Goal: Task Accomplishment & Management: Manage account settings

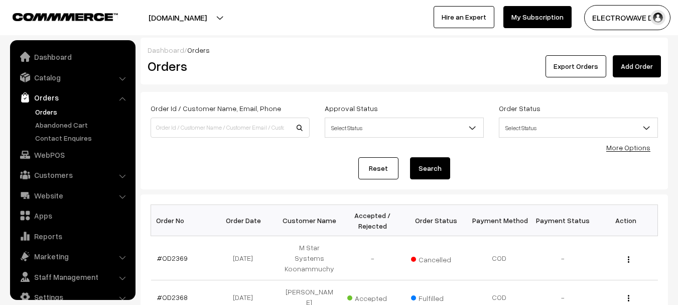
scroll to position [16, 0]
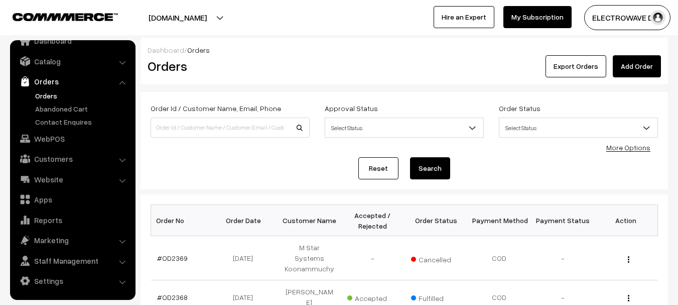
click at [50, 94] on link "Orders" at bounding box center [82, 95] width 99 height 11
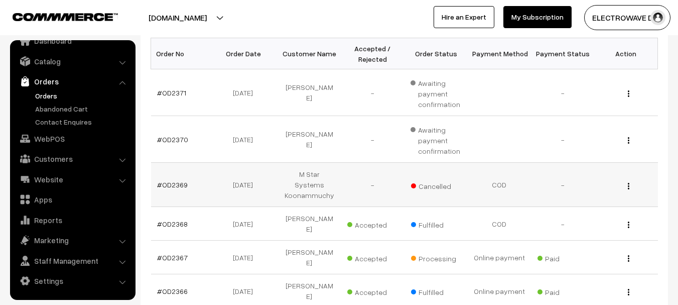
scroll to position [151, 0]
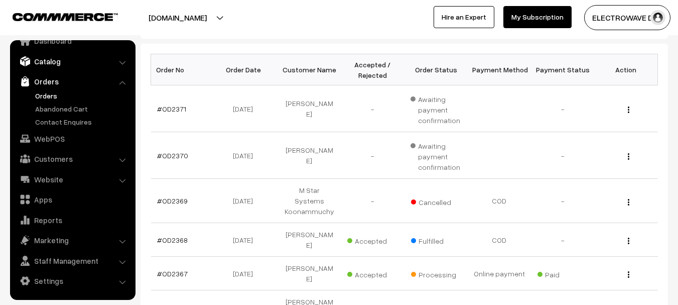
click at [70, 58] on link "Catalog" at bounding box center [72, 61] width 119 height 18
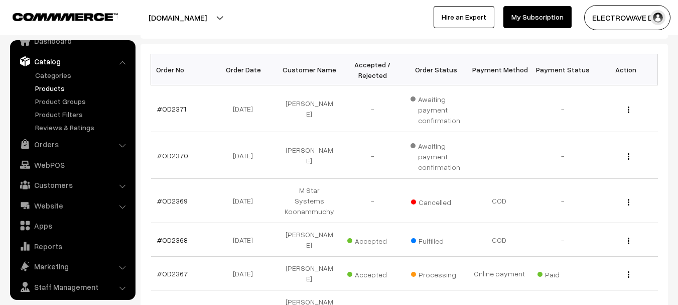
click at [48, 92] on link "Products" at bounding box center [82, 88] width 99 height 11
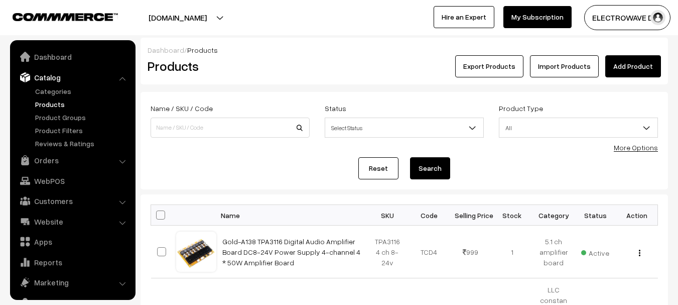
scroll to position [28, 0]
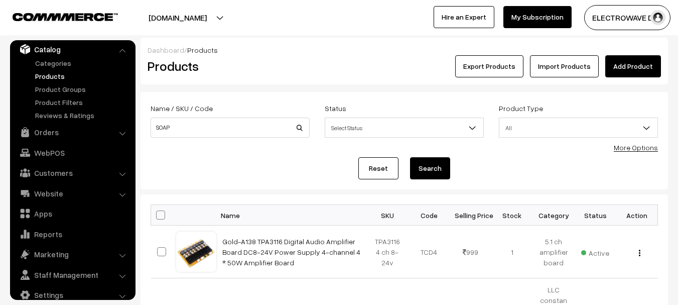
type input "SOAP"
click at [410, 157] on button "Search" at bounding box center [430, 168] width 40 height 22
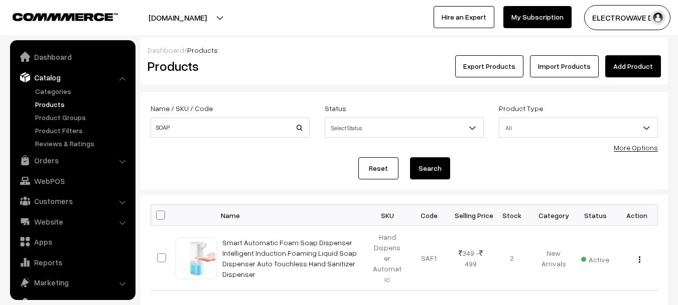
scroll to position [28, 0]
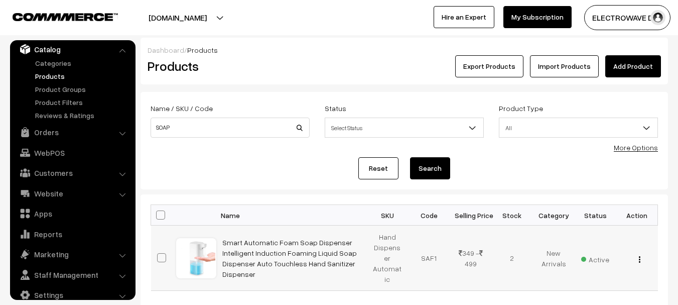
click at [639, 261] on img "button" at bounding box center [640, 259] width 2 height 7
click at [581, 297] on link "Edit" at bounding box center [594, 295] width 85 height 22
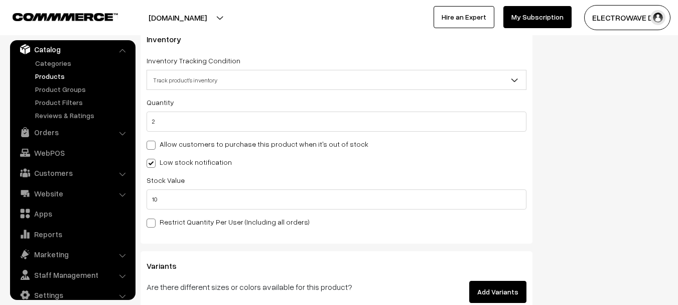
scroll to position [1382, 0]
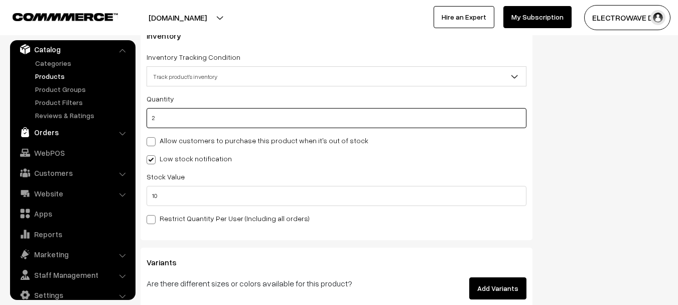
drag, startPoint x: 192, startPoint y: 110, endPoint x: 130, endPoint y: 125, distance: 63.0
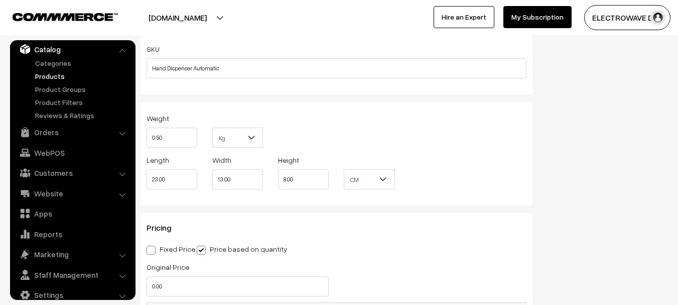
scroll to position [0, 0]
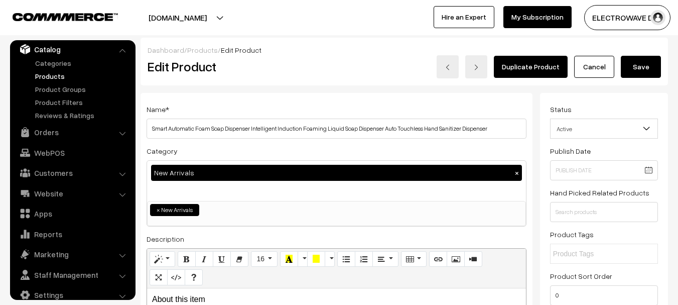
type input "0"
click at [639, 63] on button "Save" at bounding box center [641, 67] width 40 height 22
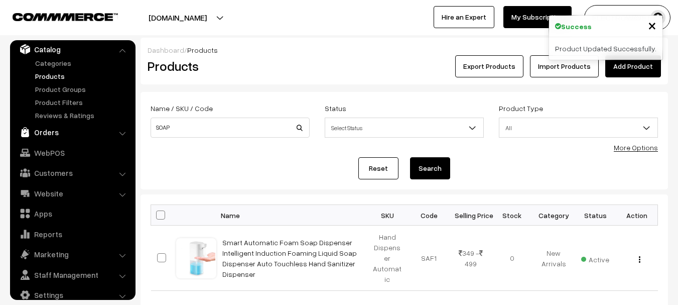
click at [42, 134] on link "Orders" at bounding box center [72, 132] width 119 height 18
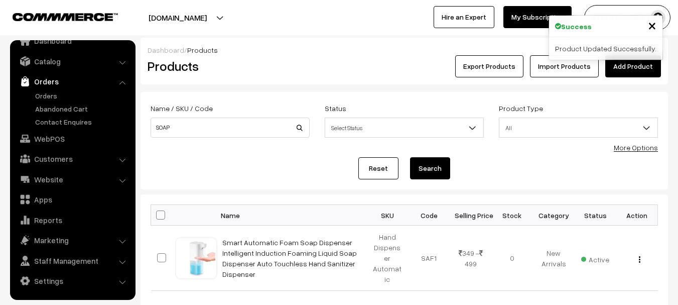
scroll to position [16, 0]
click at [48, 96] on link "Orders" at bounding box center [82, 95] width 99 height 11
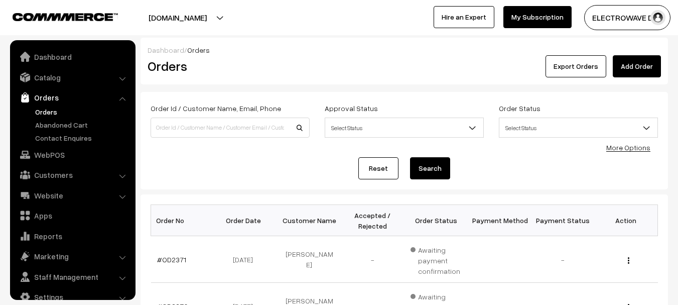
scroll to position [16, 0]
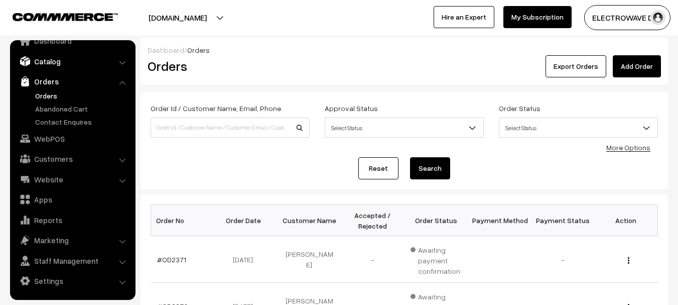
click at [57, 60] on link "Catalog" at bounding box center [72, 61] width 119 height 18
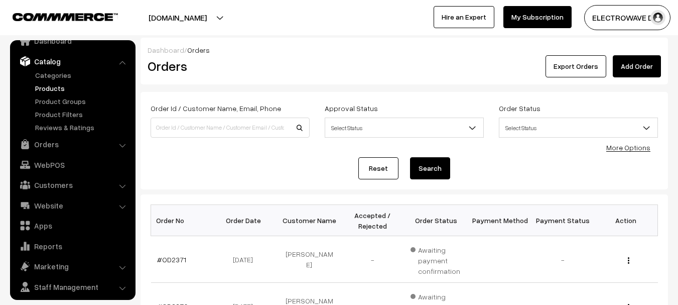
click at [55, 85] on link "Products" at bounding box center [82, 88] width 99 height 11
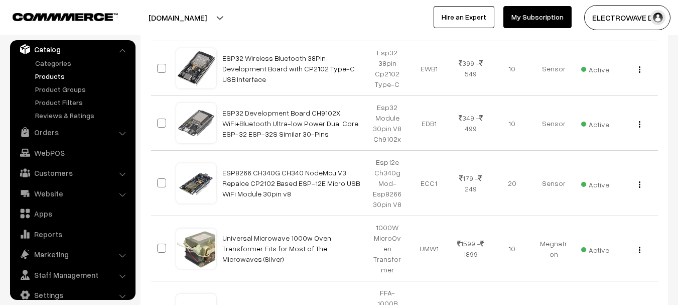
scroll to position [705, 0]
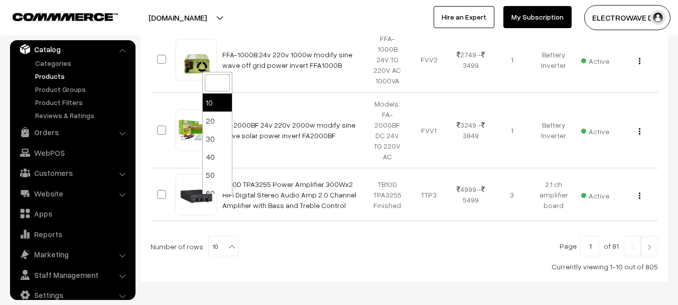
click at [220, 236] on span "10" at bounding box center [223, 246] width 29 height 20
select select "100"
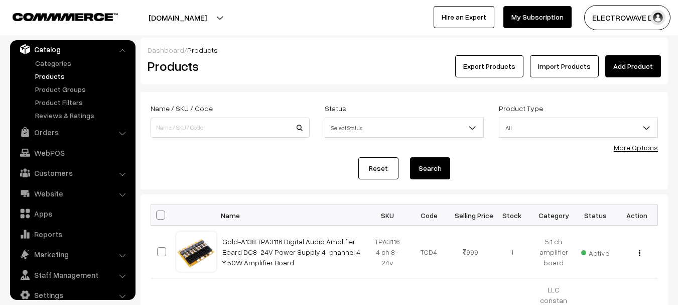
click at [638, 148] on link "More Options" at bounding box center [636, 147] width 44 height 9
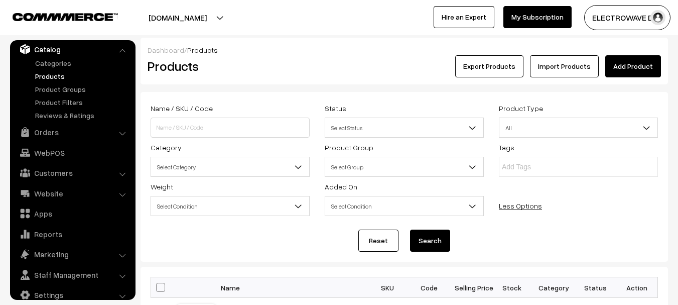
click at [399, 160] on span "Select Group" at bounding box center [404, 167] width 158 height 18
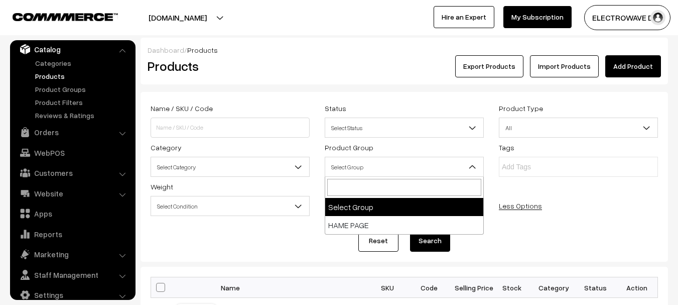
click at [205, 164] on span "Select Category" at bounding box center [230, 167] width 158 height 18
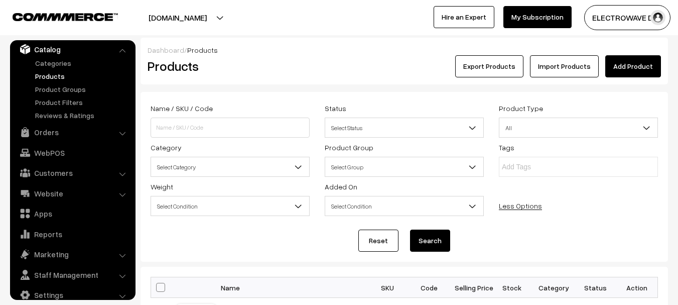
click at [531, 163] on input "text" at bounding box center [546, 167] width 88 height 11
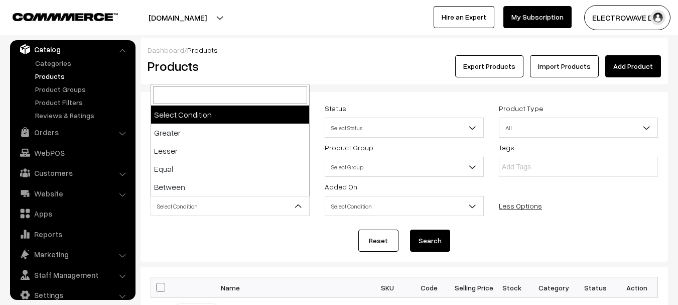
click at [264, 202] on span "Select Condition" at bounding box center [230, 206] width 158 height 18
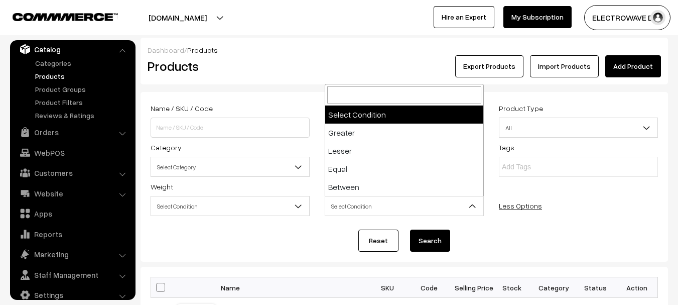
click at [328, 208] on span "Select Condition" at bounding box center [404, 206] width 158 height 18
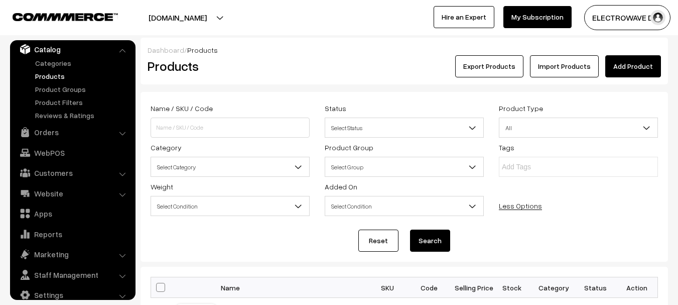
click at [247, 243] on div "Reset Search" at bounding box center [404, 240] width 507 height 22
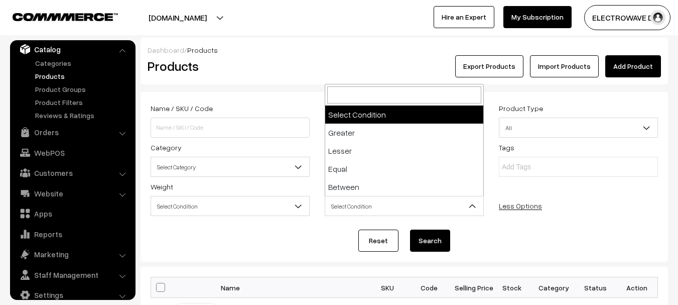
click at [367, 207] on span "Select Condition" at bounding box center [404, 206] width 158 height 18
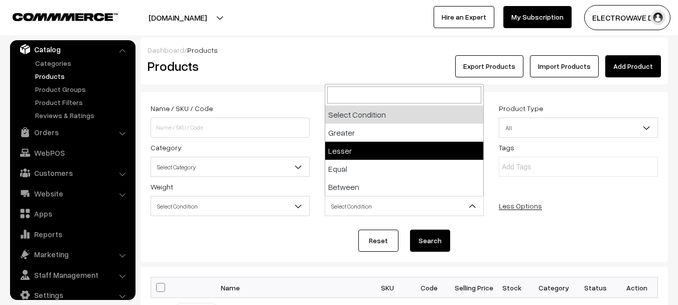
select select "lesser"
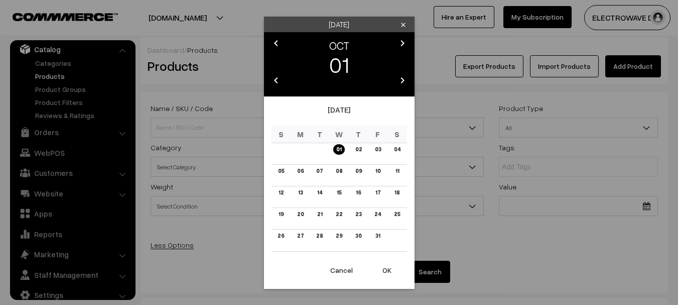
click at [324, 268] on button "Cancel" at bounding box center [342, 270] width 40 height 22
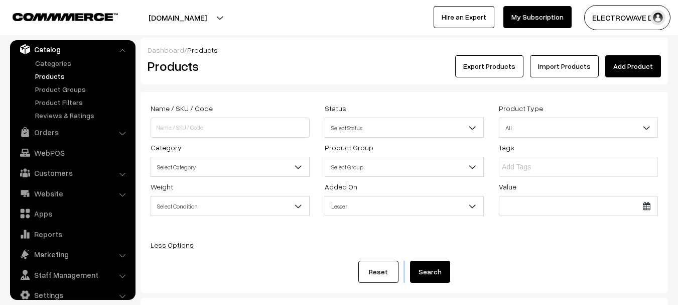
click at [324, 268] on div "Reset Search" at bounding box center [404, 271] width 507 height 22
click at [427, 265] on button "Search" at bounding box center [430, 271] width 40 height 22
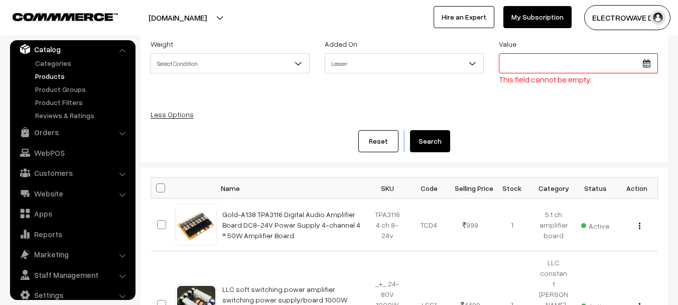
scroll to position [146, 0]
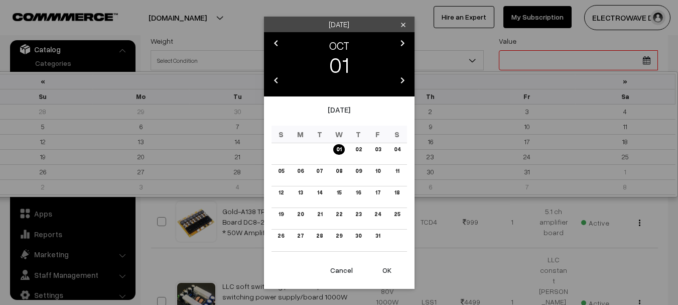
click at [391, 270] on button "OK" at bounding box center [387, 270] width 40 height 22
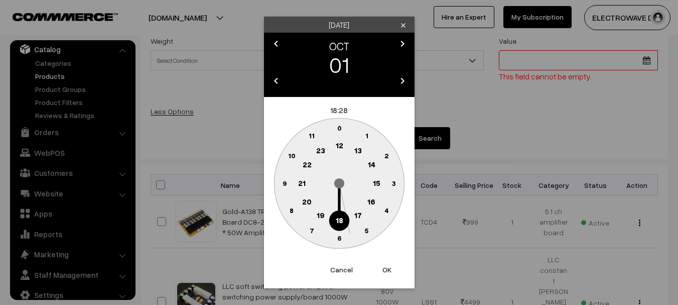
click at [391, 270] on button "OK" at bounding box center [387, 269] width 40 height 22
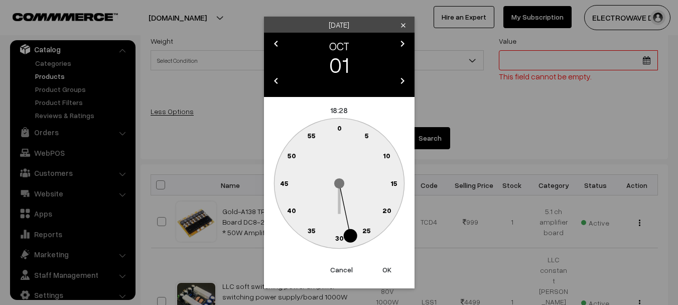
click at [384, 267] on button "OK" at bounding box center [387, 269] width 40 height 22
type input "[DATE]"
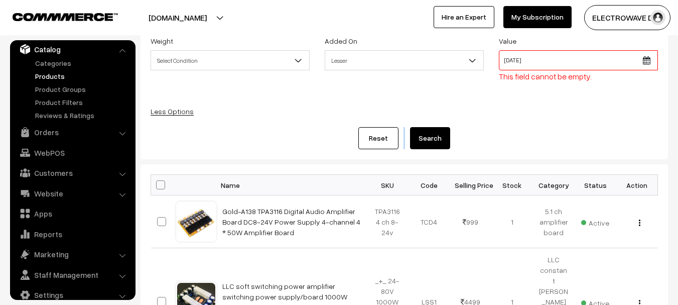
click at [432, 147] on button "Search" at bounding box center [430, 138] width 40 height 22
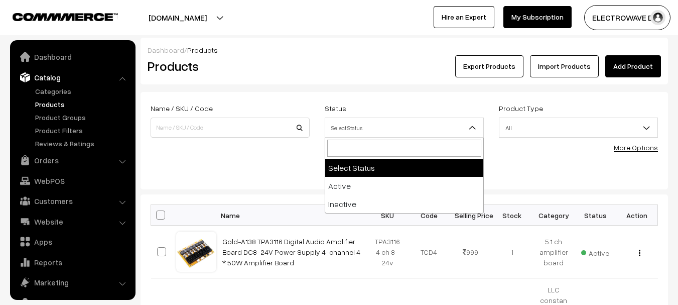
scroll to position [28, 0]
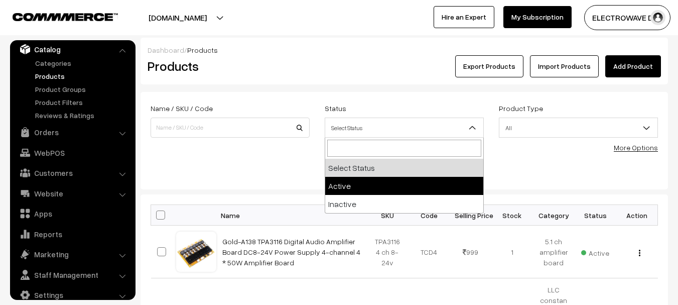
click at [543, 158] on div "Reset Search" at bounding box center [404, 168] width 507 height 22
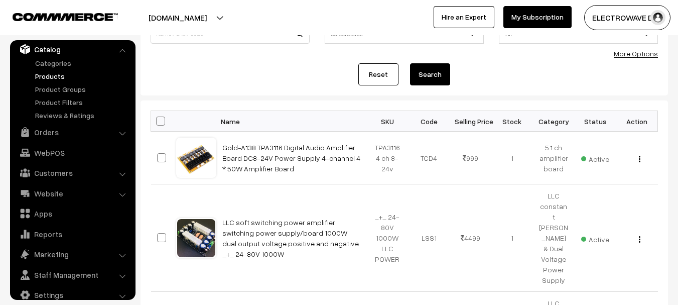
scroll to position [0, 0]
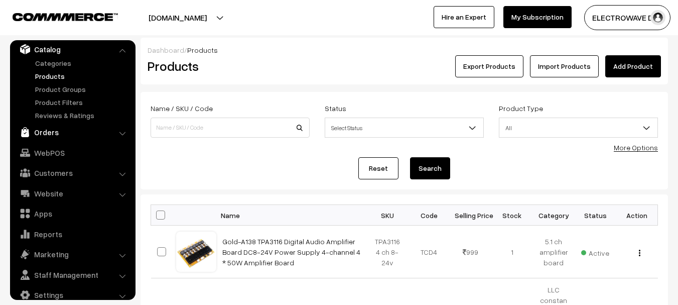
click at [51, 133] on link "Orders" at bounding box center [72, 132] width 119 height 18
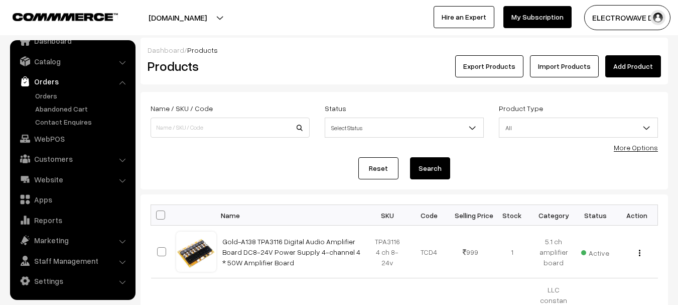
scroll to position [16, 0]
click at [51, 98] on link "Orders" at bounding box center [82, 95] width 99 height 11
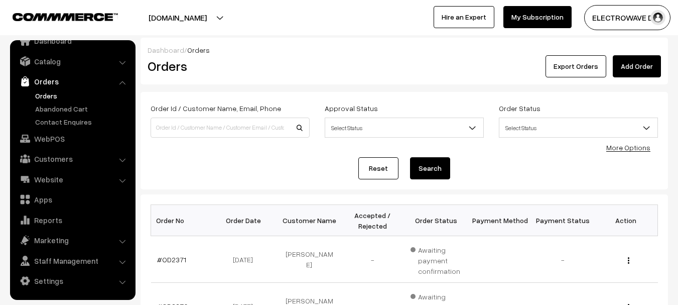
scroll to position [50, 0]
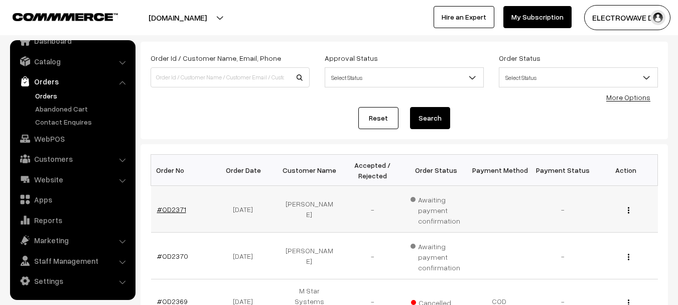
click at [178, 210] on link "#OD2371" at bounding box center [171, 209] width 29 height 9
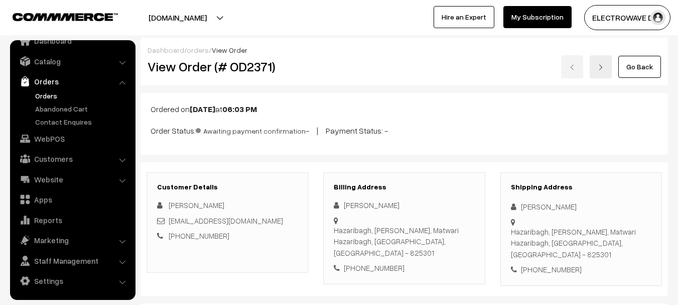
click at [599, 62] on link at bounding box center [601, 66] width 22 height 23
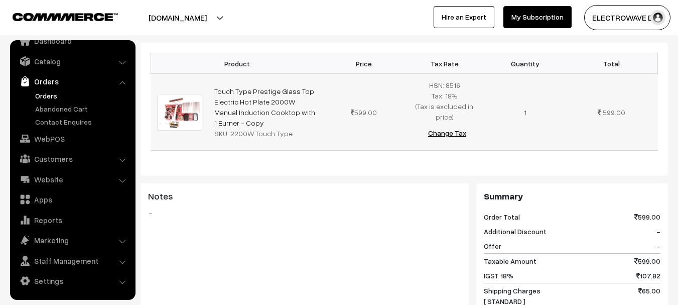
scroll to position [251, 0]
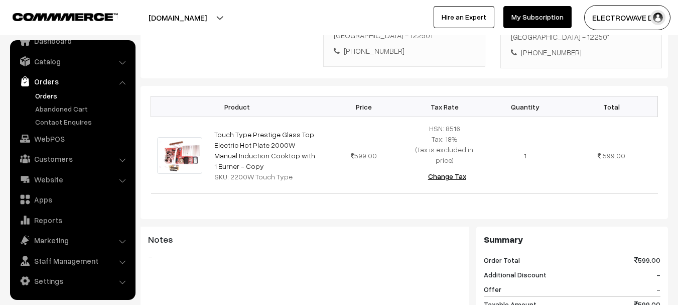
click at [35, 91] on link "Orders" at bounding box center [82, 95] width 99 height 11
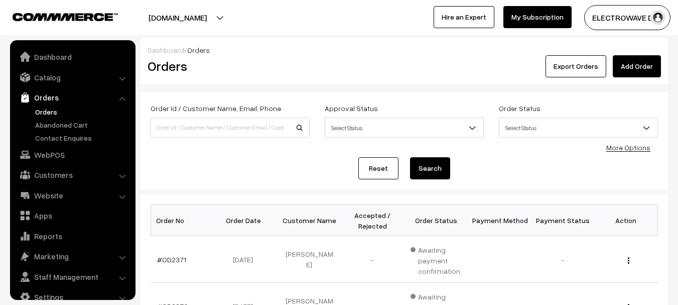
scroll to position [16, 0]
